Goal: Use online tool/utility: Utilize a website feature to perform a specific function

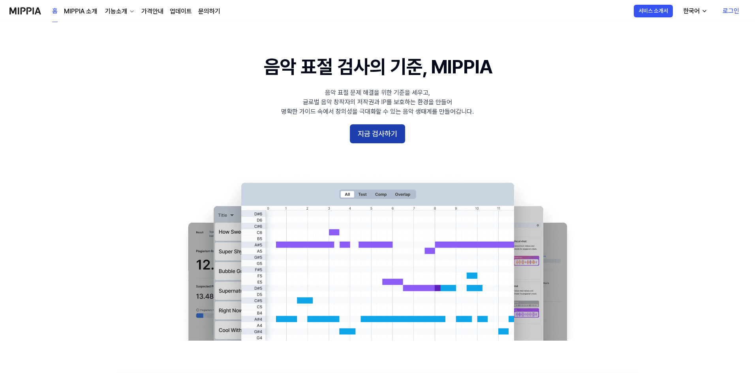
click at [380, 133] on button "지금 검사하기" at bounding box center [377, 133] width 55 height 19
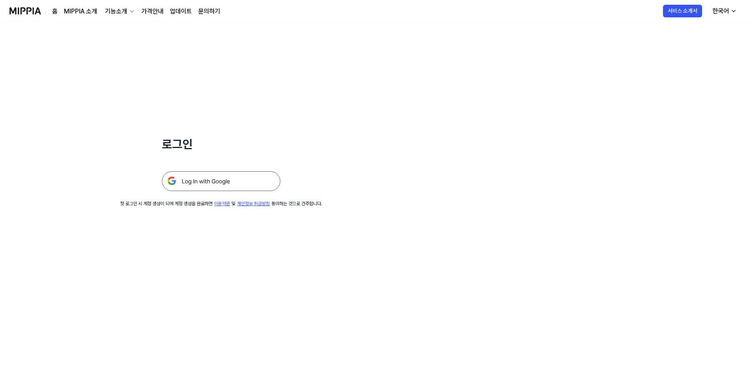
click at [235, 181] on img at bounding box center [221, 181] width 119 height 20
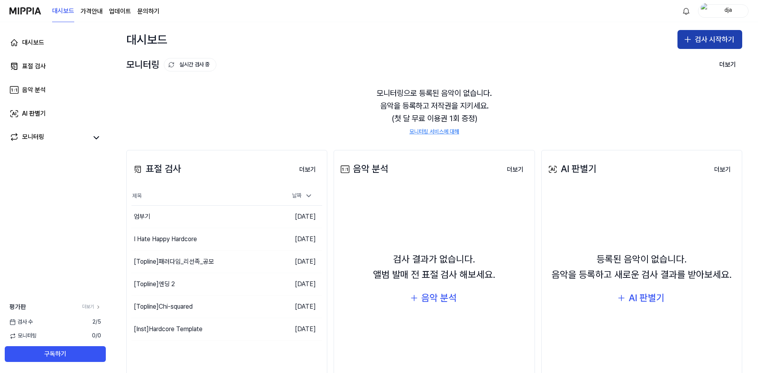
click at [688, 40] on icon "button" at bounding box center [688, 40] width 0 height 6
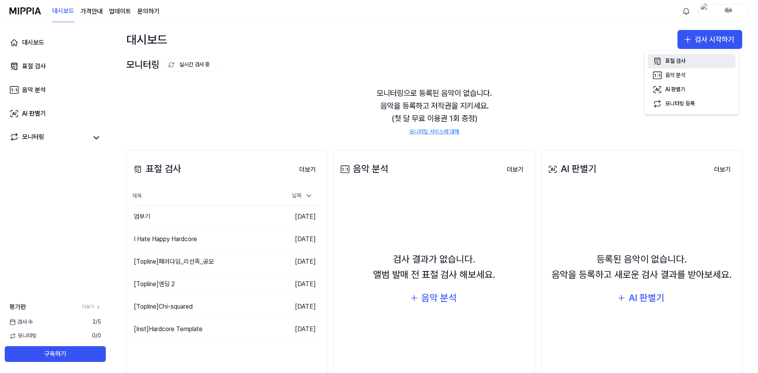
click at [671, 62] on div "표절 검사" at bounding box center [676, 61] width 20 height 8
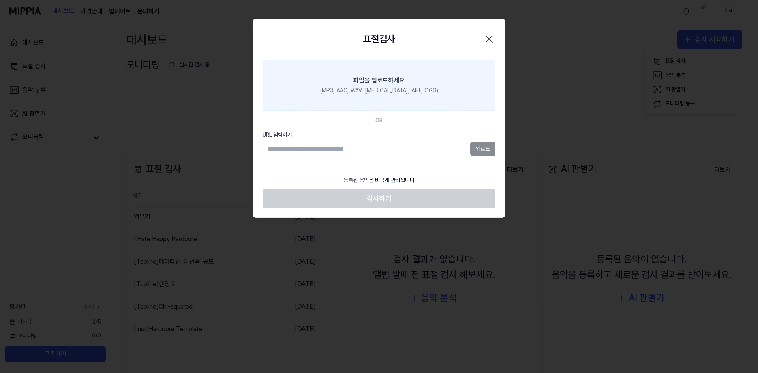
click at [396, 90] on div "(MP3, AAC, WAV, FLAC, AIFF, OGG)" at bounding box center [379, 91] width 118 height 8
click at [0, 0] on input "파일을 업로드하세요 (MP3, AAC, WAV, FLAC, AIFF, OGG)" at bounding box center [0, 0] width 0 height 0
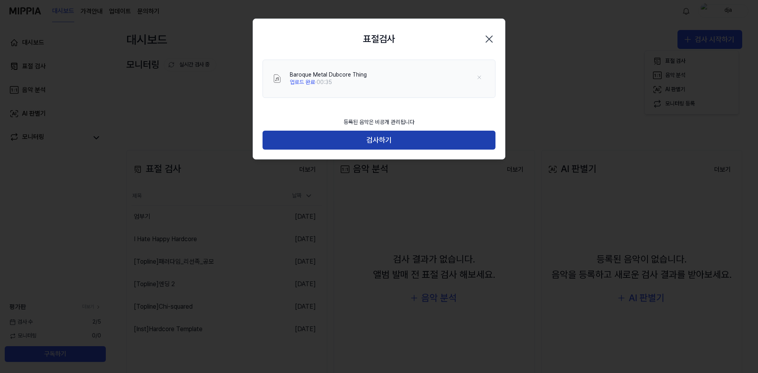
click at [366, 143] on button "검사하기" at bounding box center [379, 140] width 233 height 19
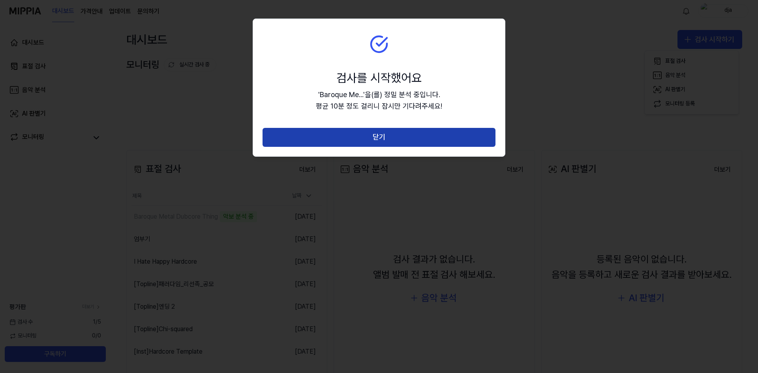
click at [375, 138] on button "닫기" at bounding box center [379, 137] width 233 height 19
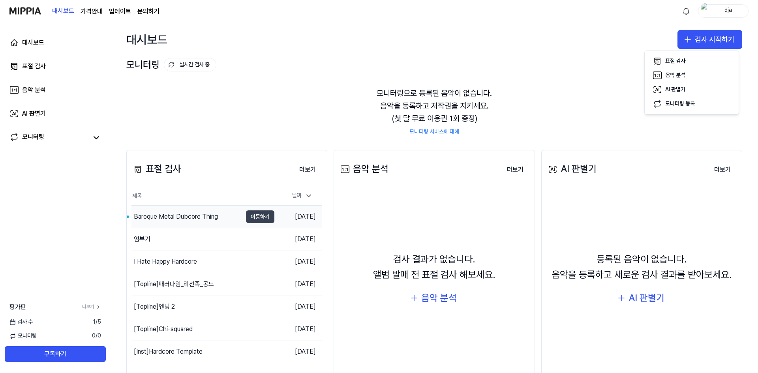
click at [250, 213] on button "이동하기" at bounding box center [260, 217] width 28 height 13
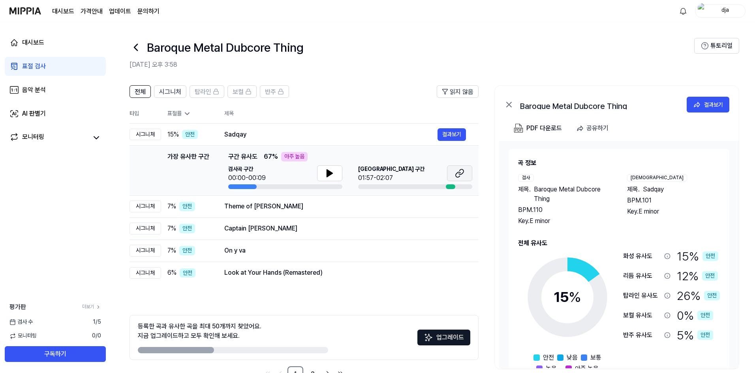
click at [457, 172] on icon at bounding box center [459, 173] width 9 height 9
click at [336, 176] on button at bounding box center [329, 174] width 25 height 16
